Goal: Transaction & Acquisition: Purchase product/service

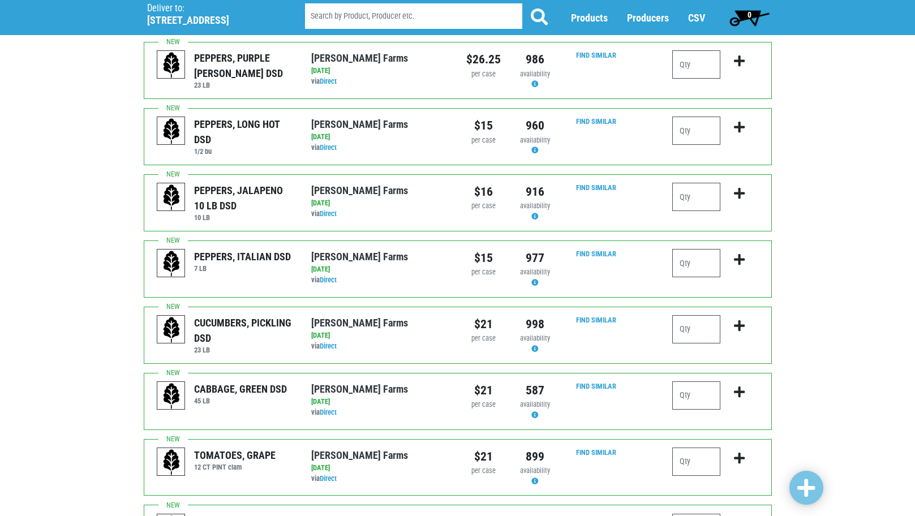
scroll to position [453, 0]
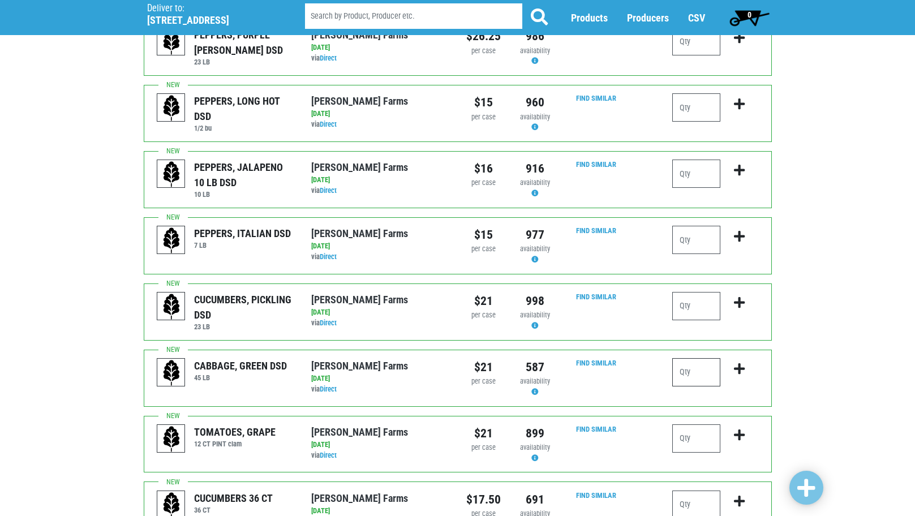
click at [711, 361] on input "number" at bounding box center [696, 372] width 48 height 28
type input "2"
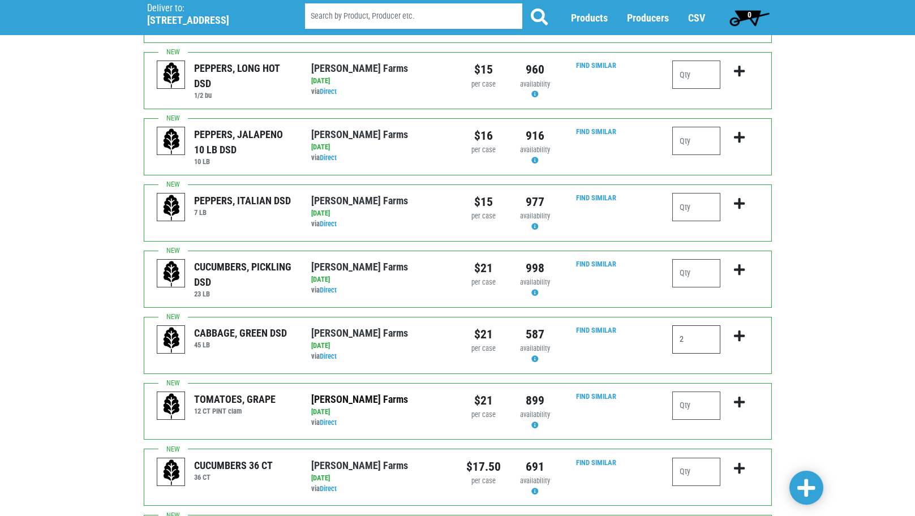
scroll to position [509, 0]
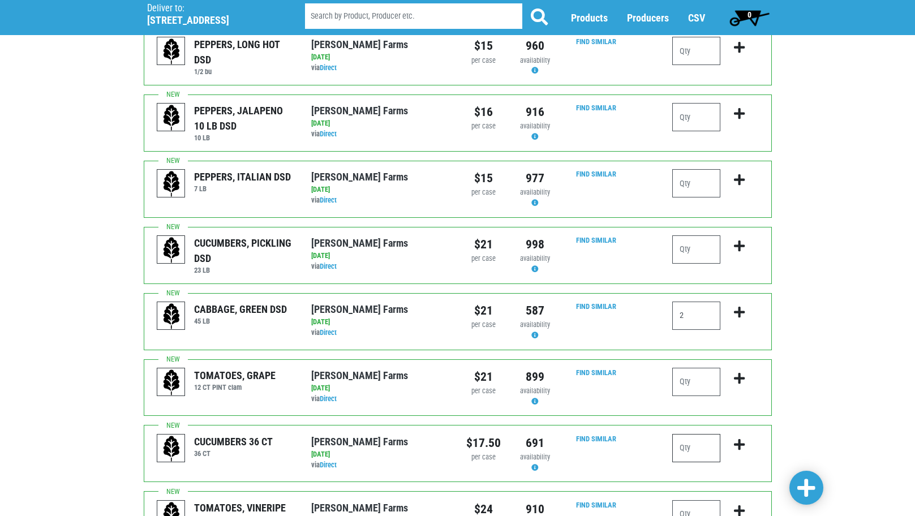
click at [696, 438] on input "number" at bounding box center [696, 448] width 48 height 28
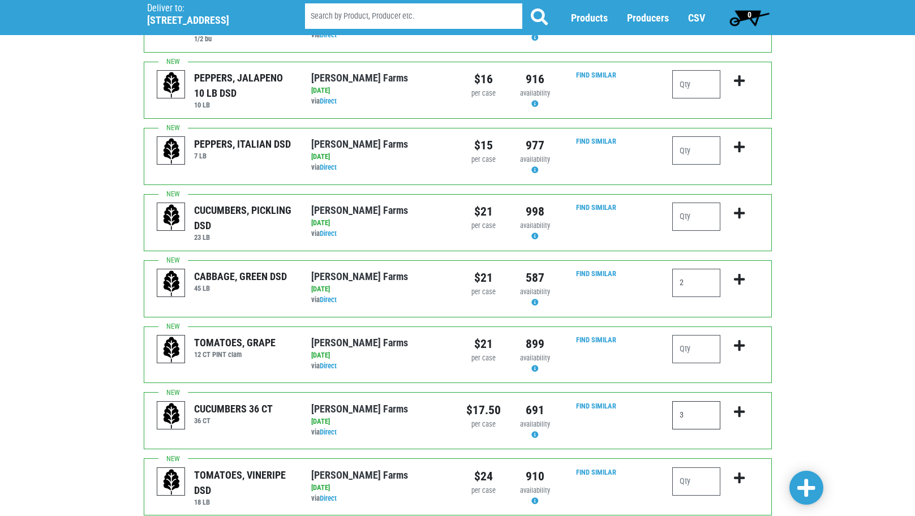
scroll to position [566, 0]
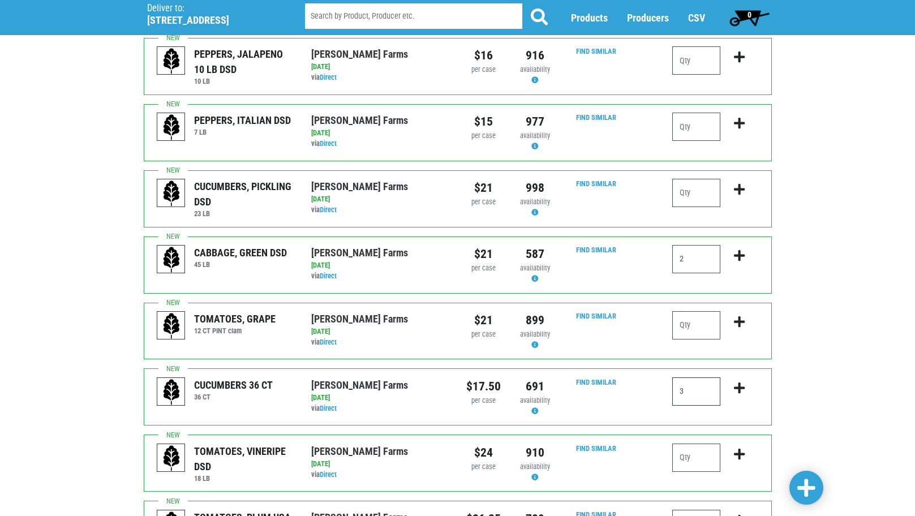
type input "3"
click at [681, 444] on input "number" at bounding box center [696, 458] width 48 height 28
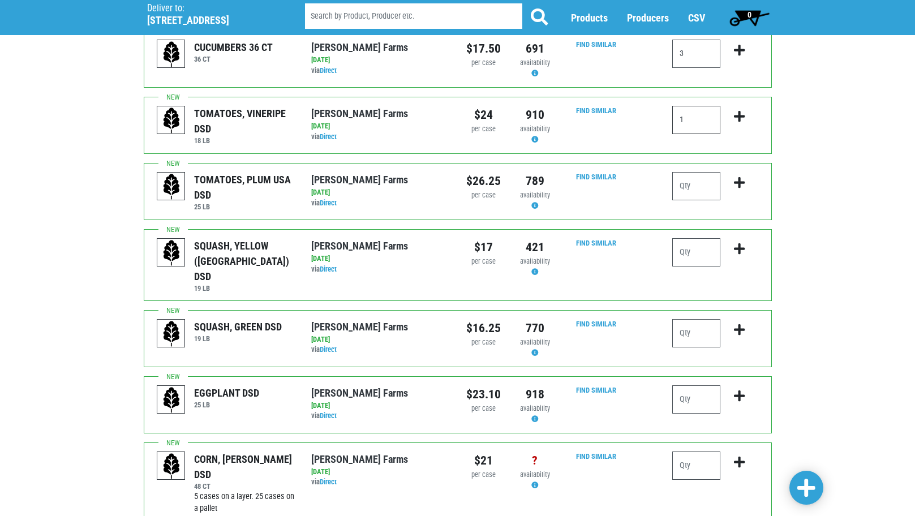
scroll to position [905, 0]
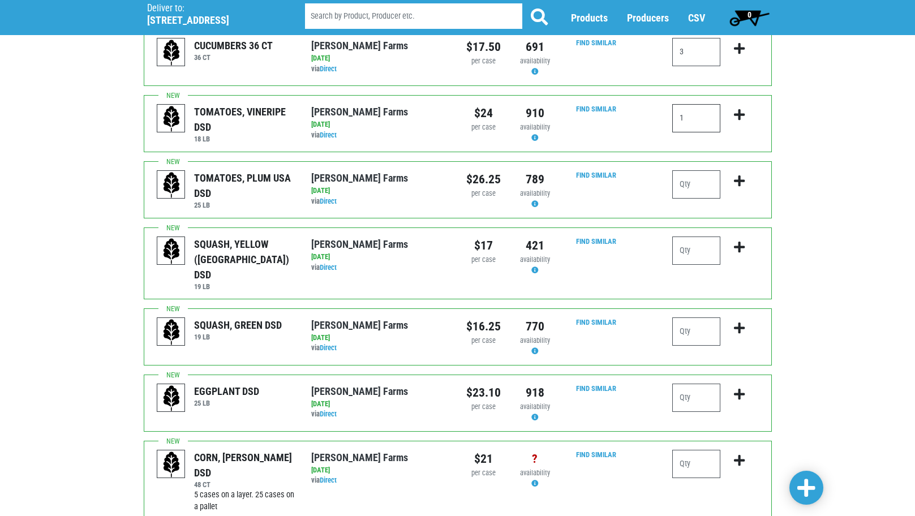
type input "1"
click at [716, 450] on input "number" at bounding box center [696, 464] width 48 height 28
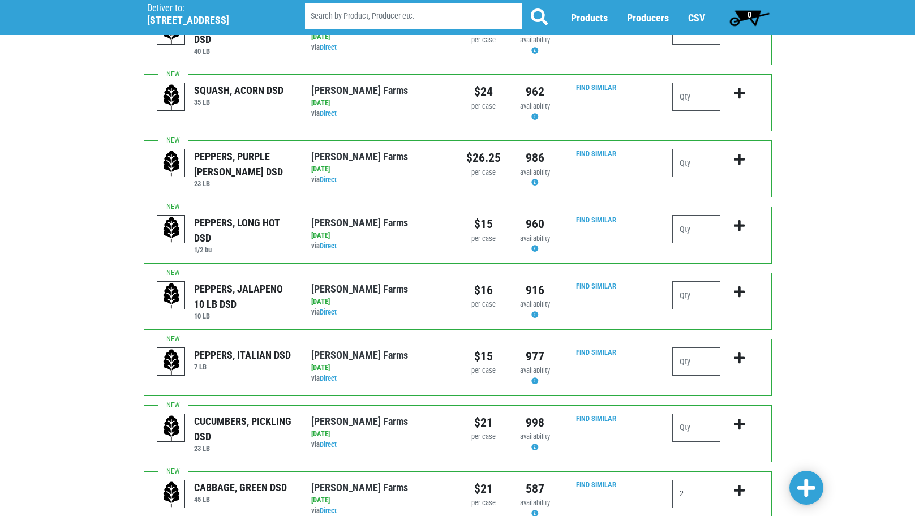
scroll to position [105, 0]
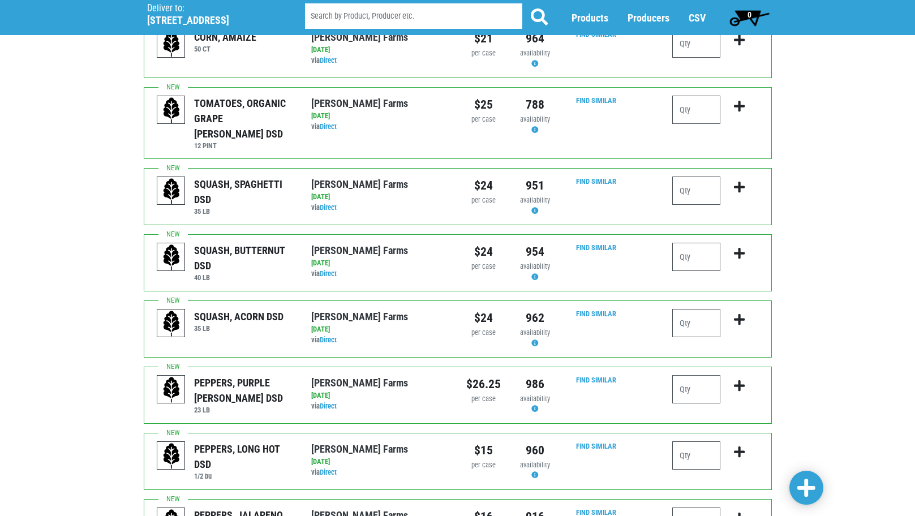
type input "10"
click at [747, 13] on span "0" at bounding box center [749, 14] width 4 height 9
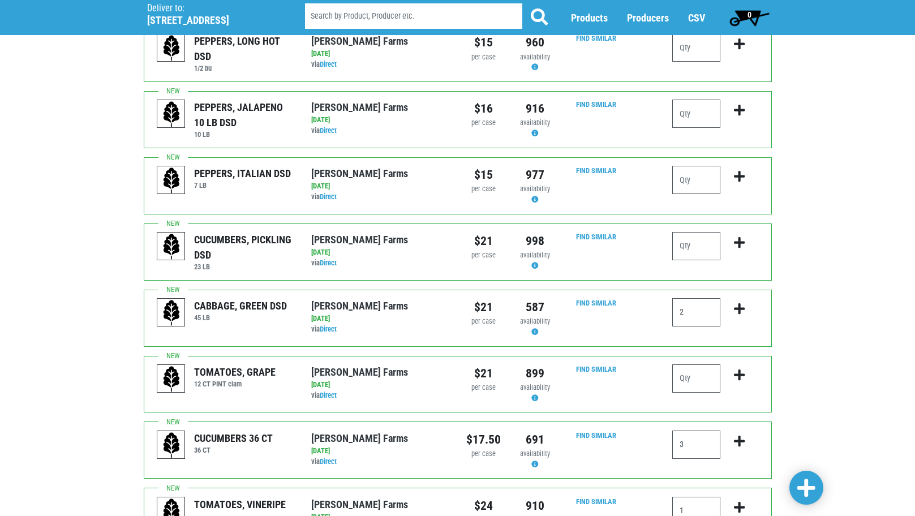
scroll to position [501, 0]
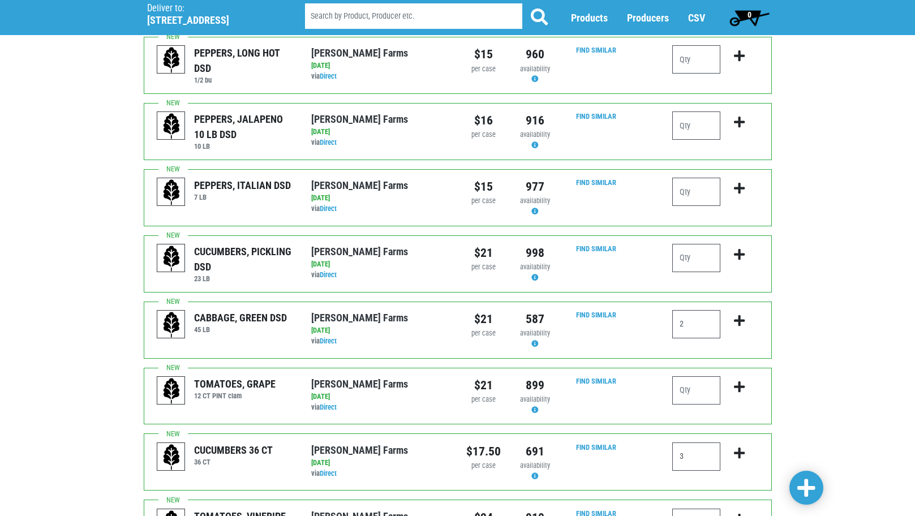
click at [797, 485] on link at bounding box center [806, 488] width 34 height 34
click at [808, 484] on span at bounding box center [806, 488] width 18 height 20
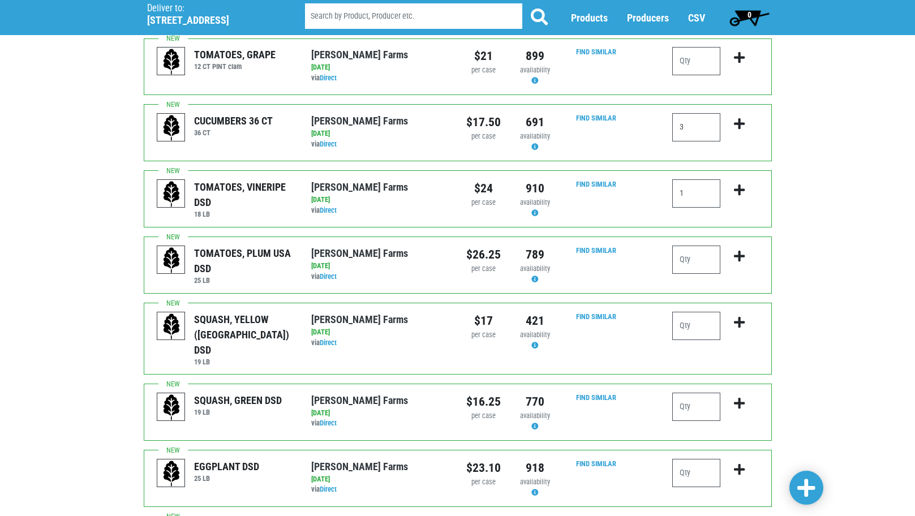
scroll to position [953, 0]
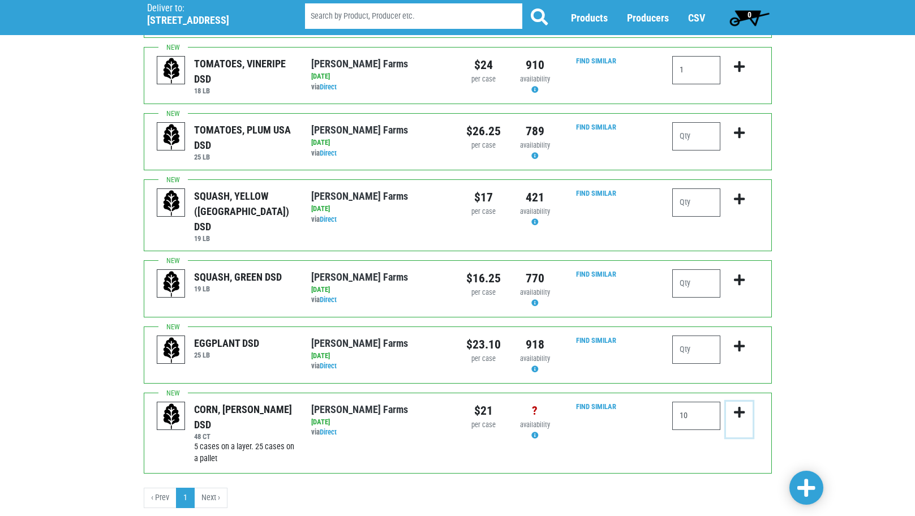
click at [741, 406] on icon "submit" at bounding box center [739, 412] width 11 height 12
click at [748, 11] on span "0" at bounding box center [749, 14] width 4 height 9
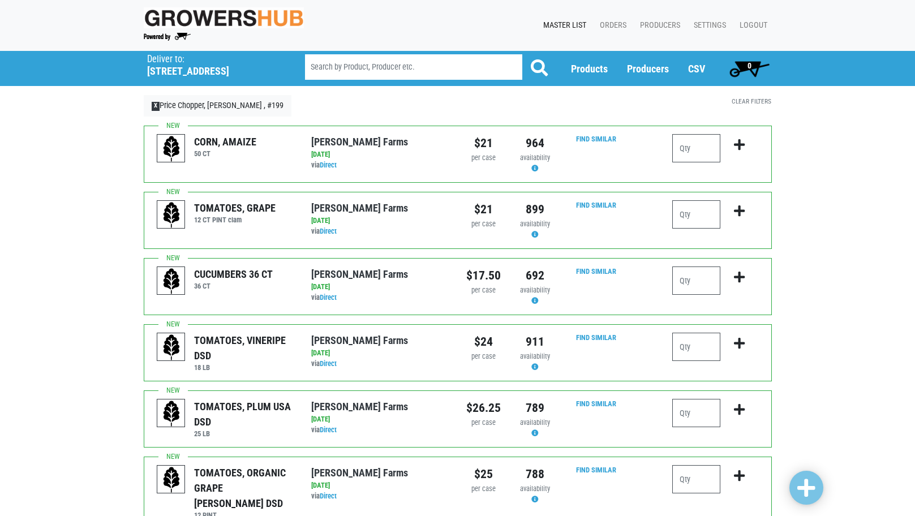
scroll to position [57, 0]
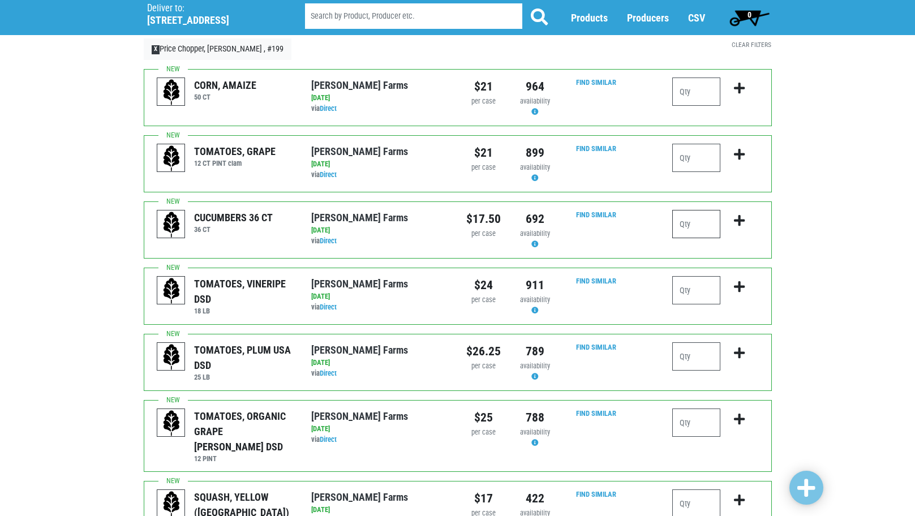
click at [691, 225] on input "number" at bounding box center [696, 224] width 48 height 28
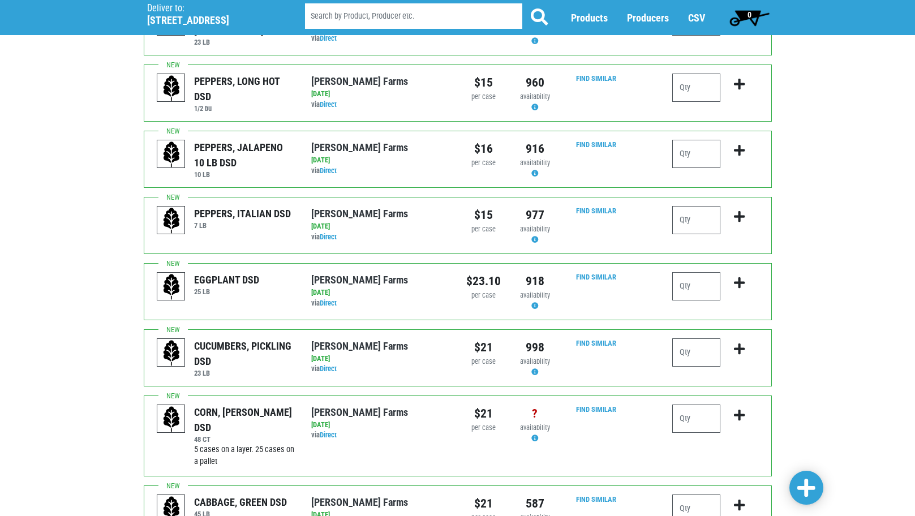
scroll to position [905, 0]
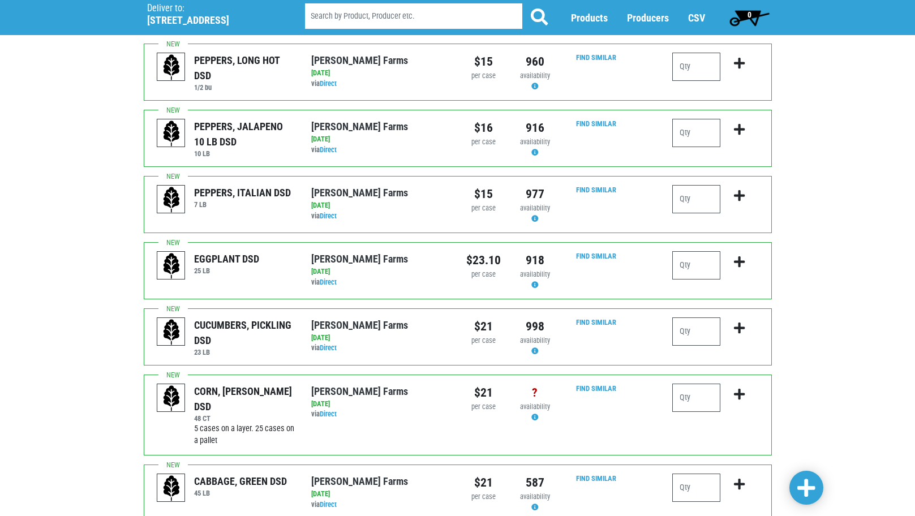
type input "2"
click at [700, 384] on input "number" at bounding box center [696, 398] width 48 height 28
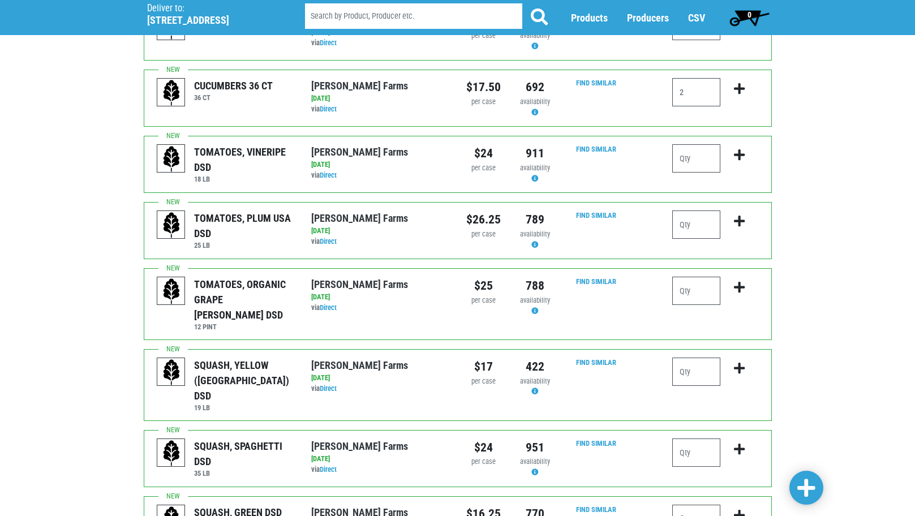
scroll to position [170, 0]
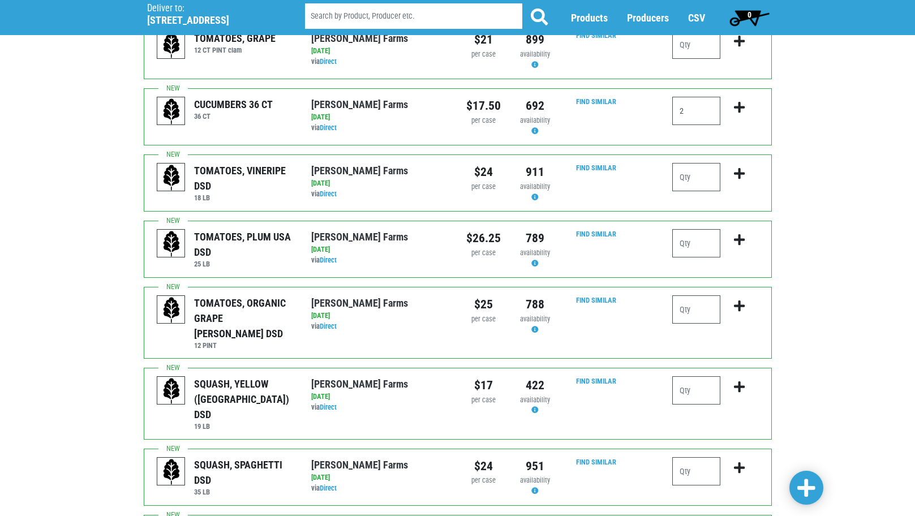
type input "10"
drag, startPoint x: 668, startPoint y: 186, endPoint x: 674, endPoint y: 186, distance: 6.2
click at [669, 186] on div at bounding box center [715, 183] width 103 height 40
click at [680, 186] on input "number" at bounding box center [696, 177] width 48 height 28
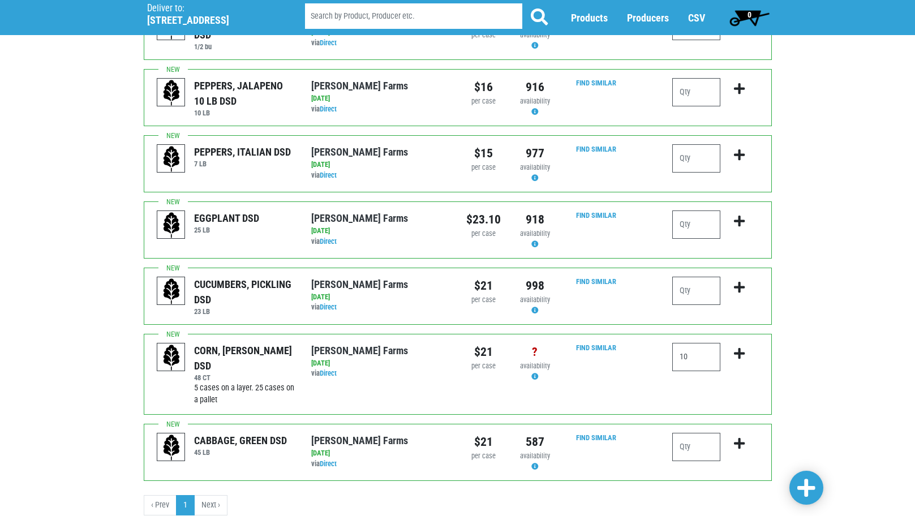
scroll to position [953, 0]
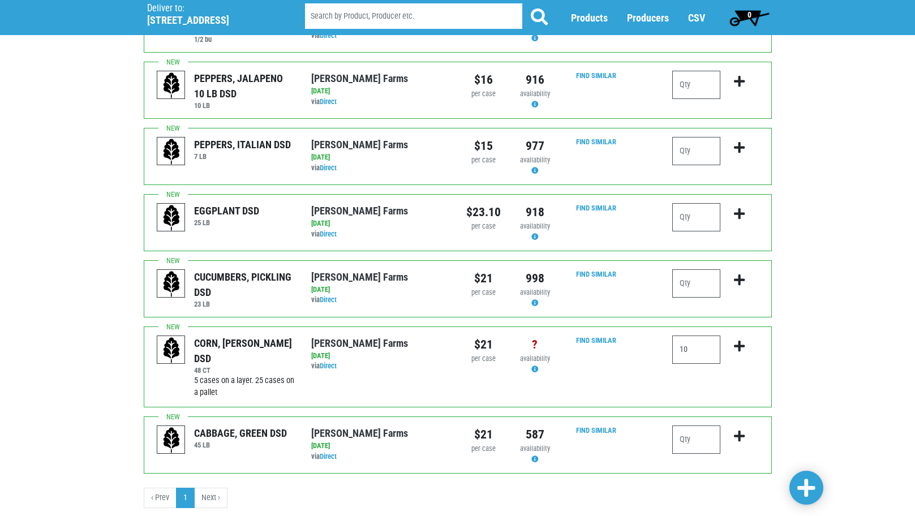
type input "1"
click at [701, 425] on input "number" at bounding box center [696, 439] width 48 height 28
type input "2"
click at [789, 492] on link at bounding box center [806, 488] width 34 height 34
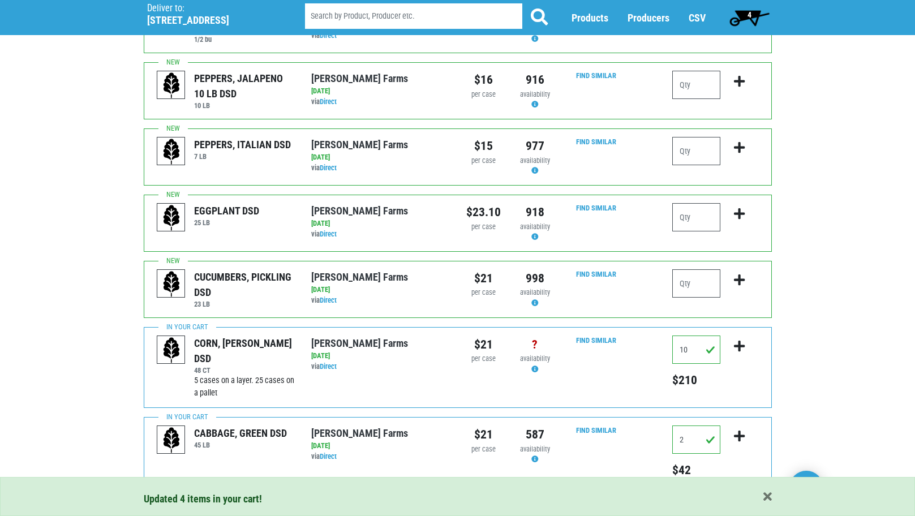
click at [756, 12] on span "4" at bounding box center [749, 17] width 50 height 23
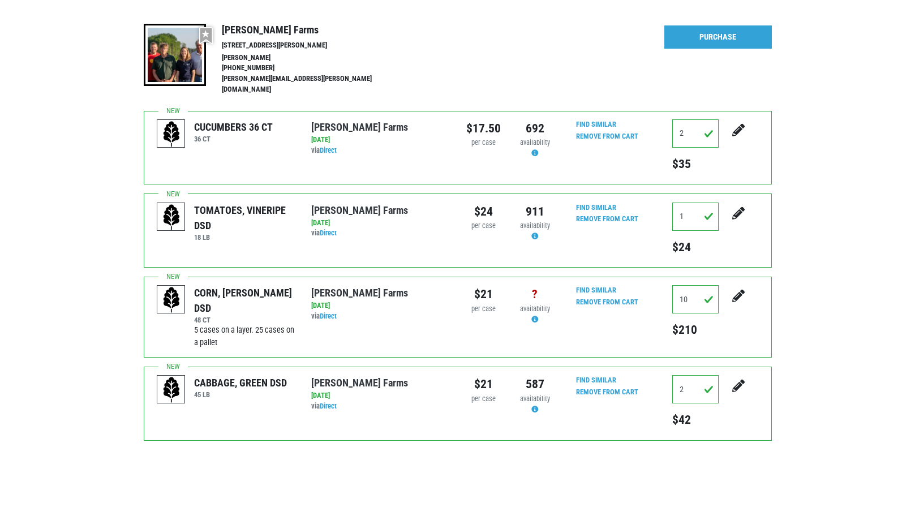
scroll to position [163, 0]
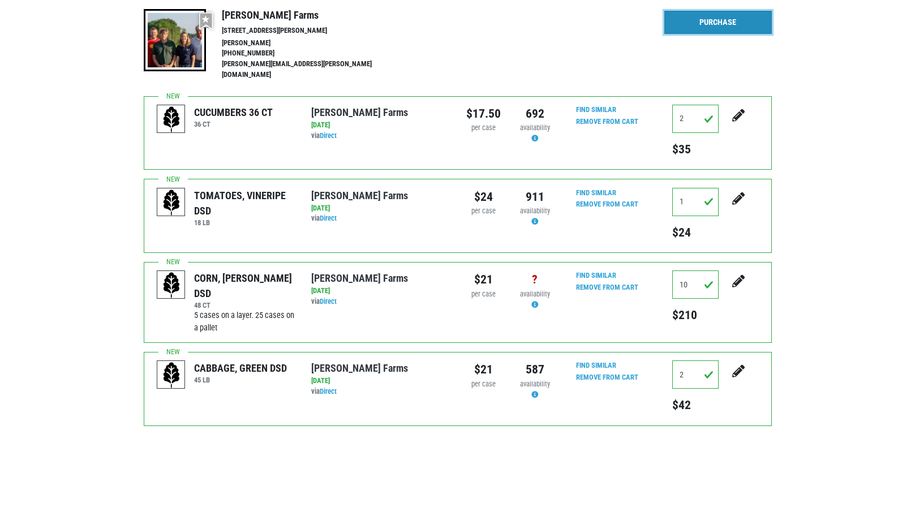
click at [719, 21] on link "Purchase" at bounding box center [717, 23] width 107 height 24
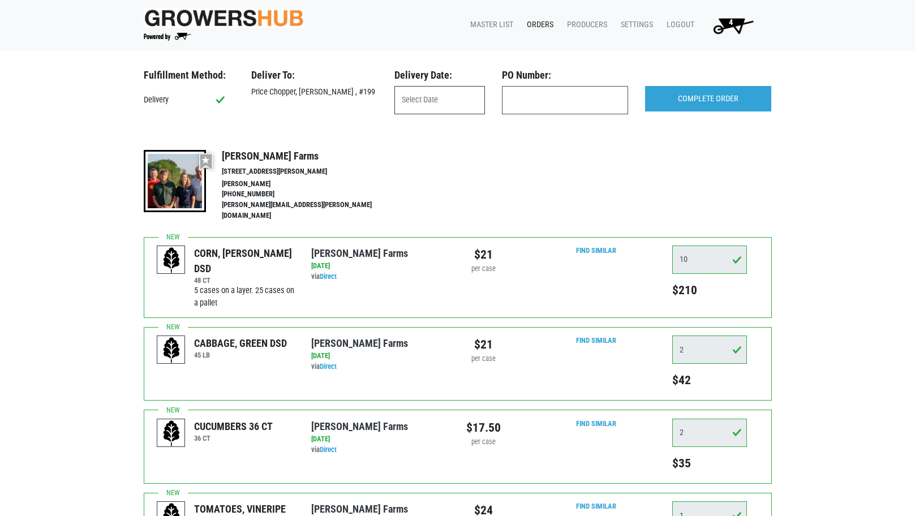
click at [405, 97] on input "text" at bounding box center [439, 100] width 91 height 28
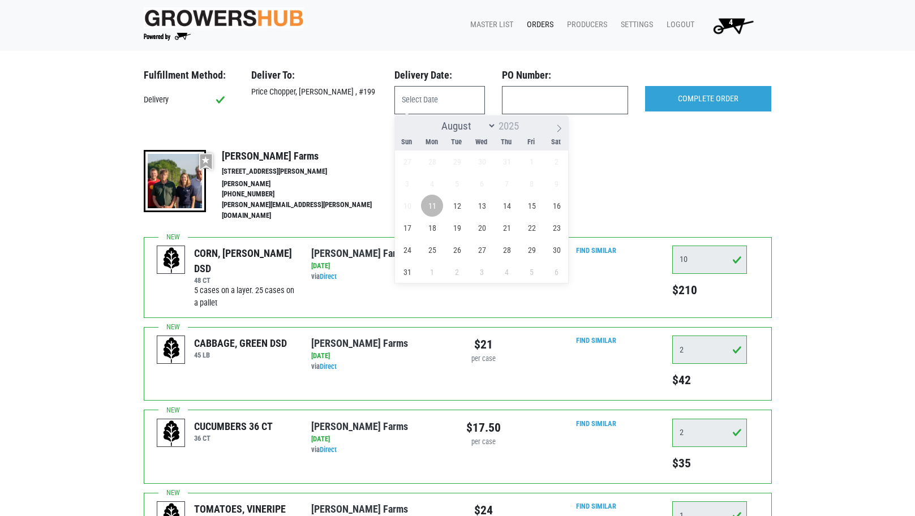
click at [434, 203] on span "11" at bounding box center [432, 206] width 22 height 22
type input "[DATE]"
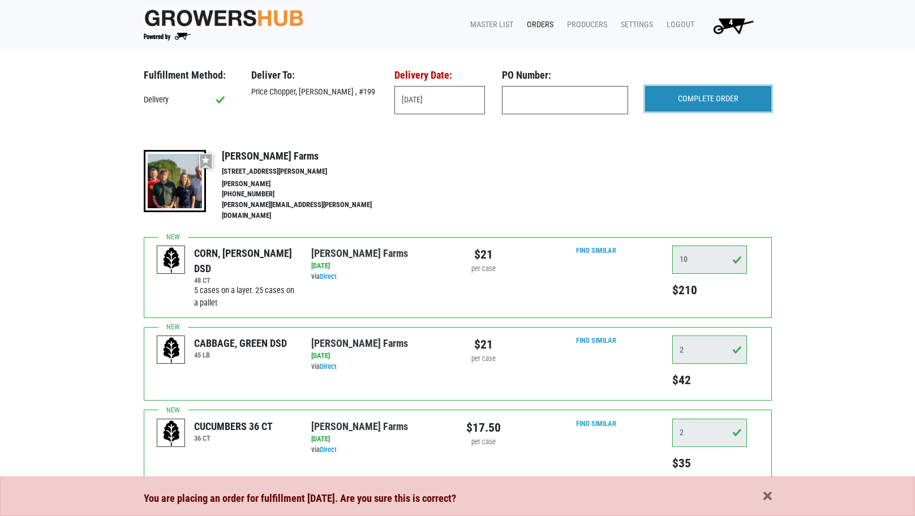
click at [715, 96] on input "COMPLETE ORDER" at bounding box center [708, 99] width 126 height 26
click at [765, 504] on div "You are placing an order for fulfillment today. Are you sure this is correct?" at bounding box center [458, 498] width 628 height 16
click at [766, 499] on span "button" at bounding box center [767, 496] width 8 height 12
